Goal: Task Accomplishment & Management: Use online tool/utility

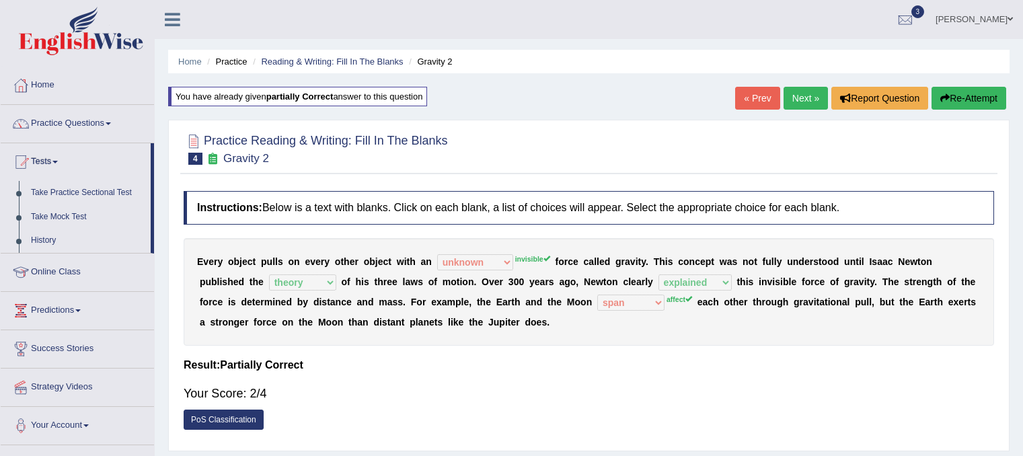
select select "unknown"
select select "theory"
select select "explained"
select select "span"
click at [47, 219] on link "Take Mock Test" at bounding box center [88, 217] width 126 height 24
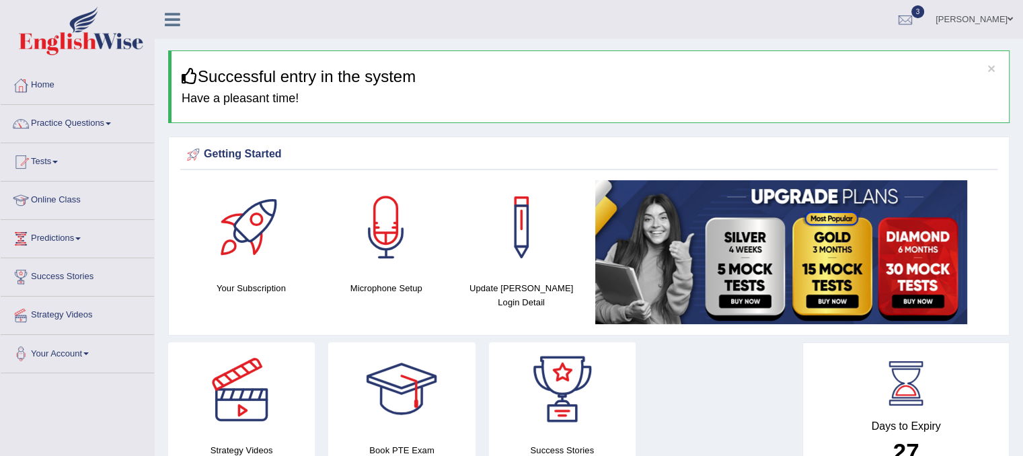
click at [968, 306] on link at bounding box center [791, 252] width 392 height 144
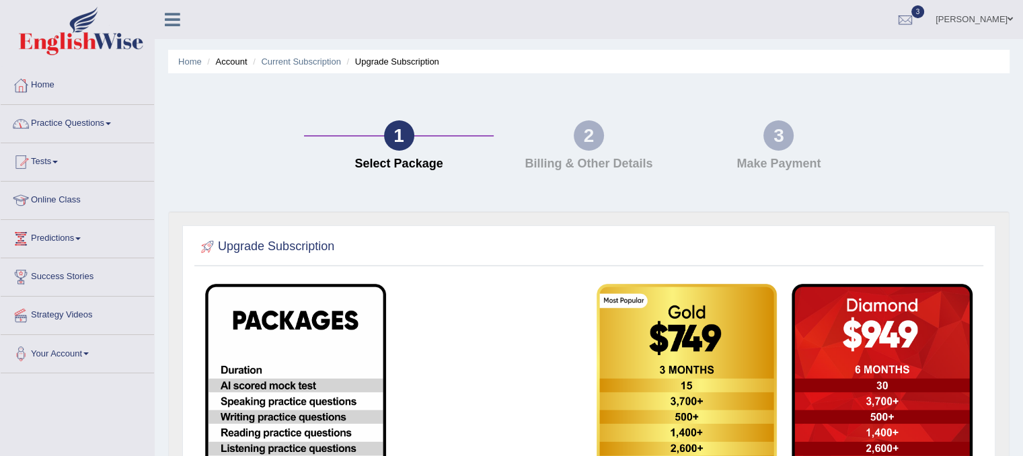
click at [99, 122] on link "Practice Questions" at bounding box center [77, 122] width 153 height 34
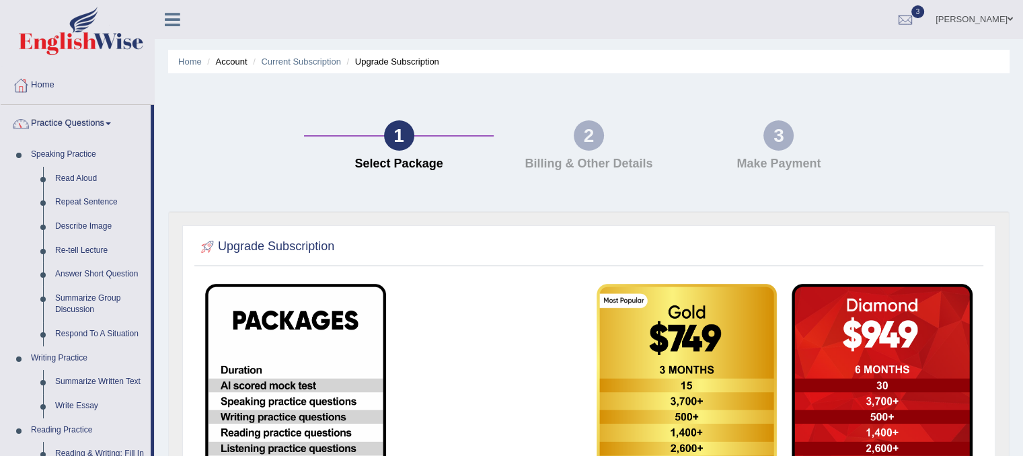
click at [54, 84] on link "Home" at bounding box center [77, 84] width 153 height 34
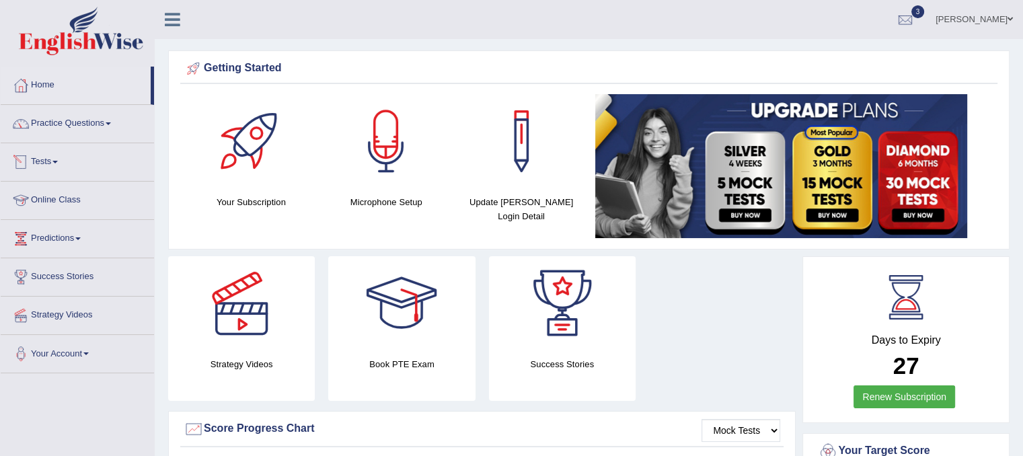
click at [56, 159] on link "Tests" at bounding box center [77, 160] width 153 height 34
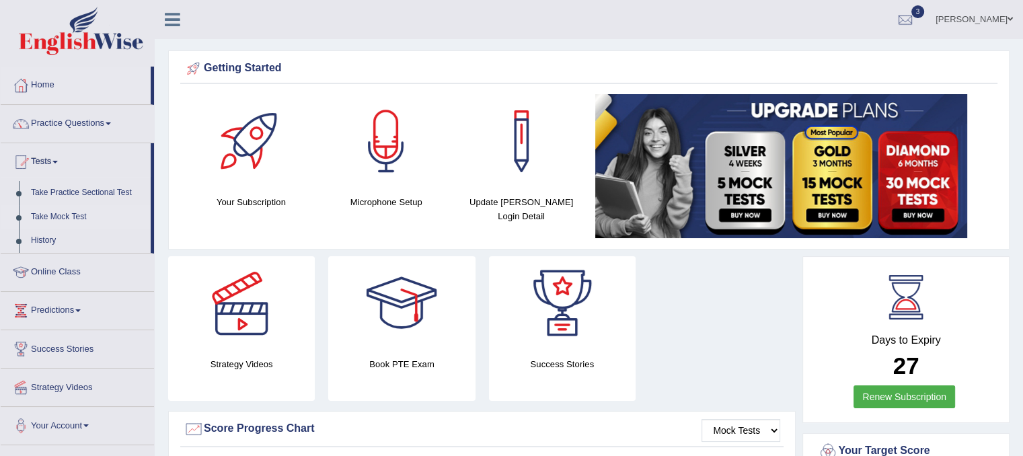
click at [73, 216] on link "Take Mock Test" at bounding box center [88, 217] width 126 height 24
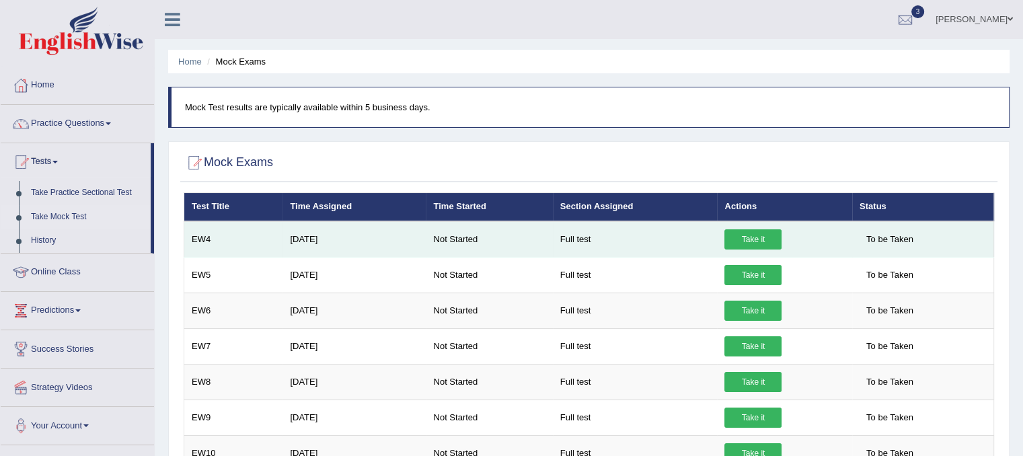
click at [758, 236] on link "Take it" at bounding box center [752, 239] width 57 height 20
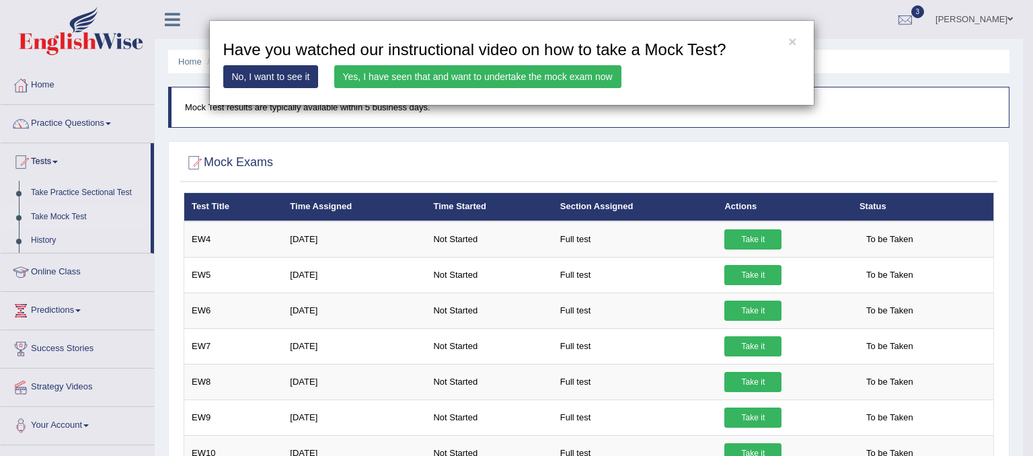
click at [518, 75] on link "Yes, I have seen that and want to undertake the mock exam now" at bounding box center [477, 76] width 287 height 23
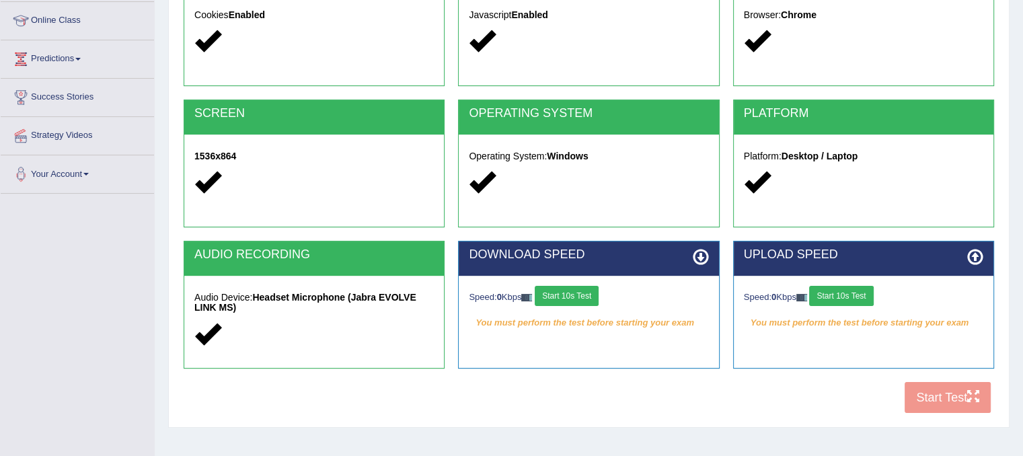
scroll to position [177, 0]
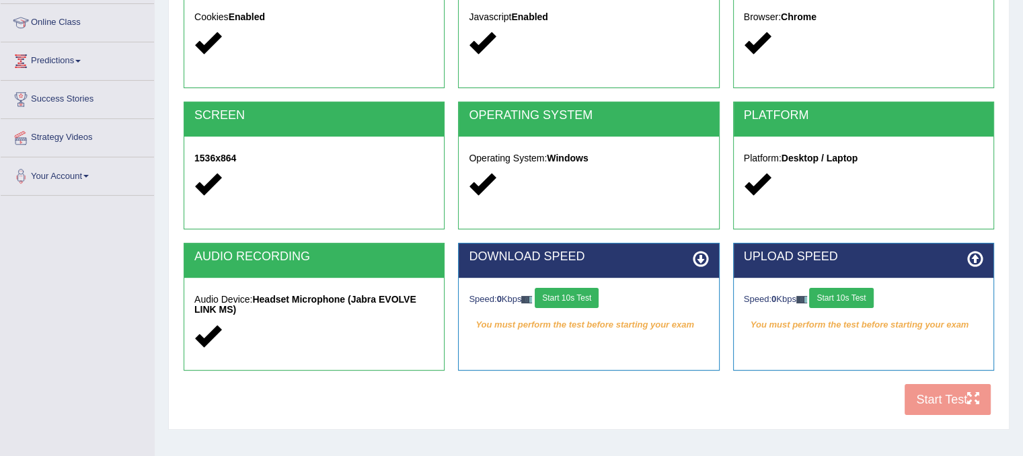
click at [577, 293] on button "Start 10s Test" at bounding box center [566, 298] width 64 height 20
click at [836, 296] on button "Start 10s Test" at bounding box center [841, 298] width 64 height 20
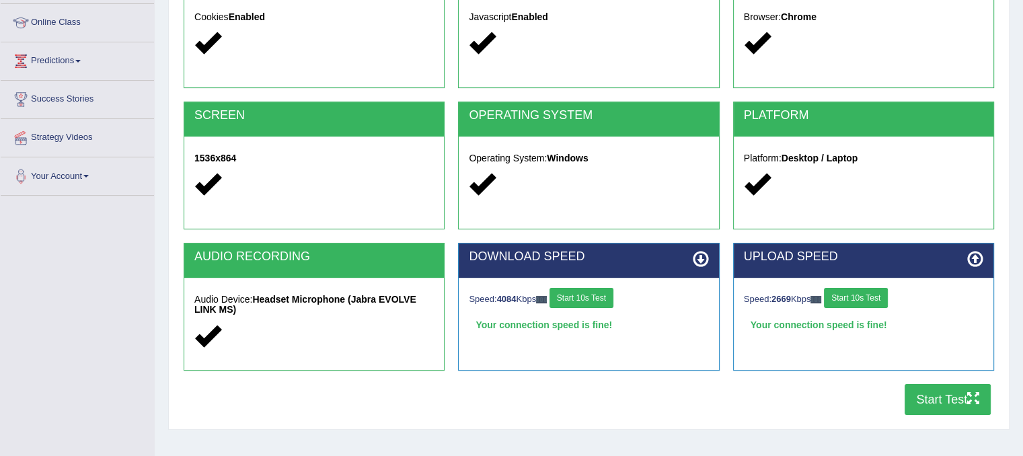
click at [942, 402] on button "Start Test" at bounding box center [947, 399] width 86 height 31
